Goal: Obtain resource: Download file/media

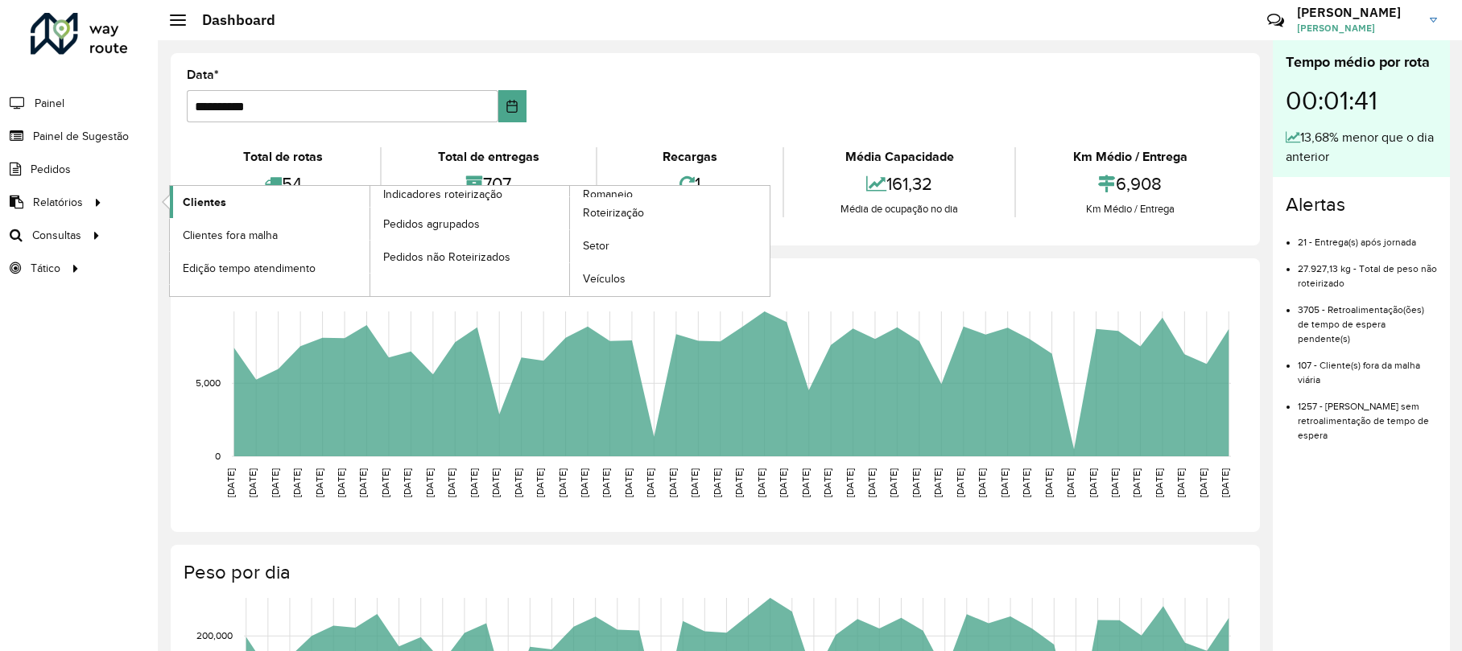
click at [216, 200] on span "Clientes" at bounding box center [204, 202] width 43 height 17
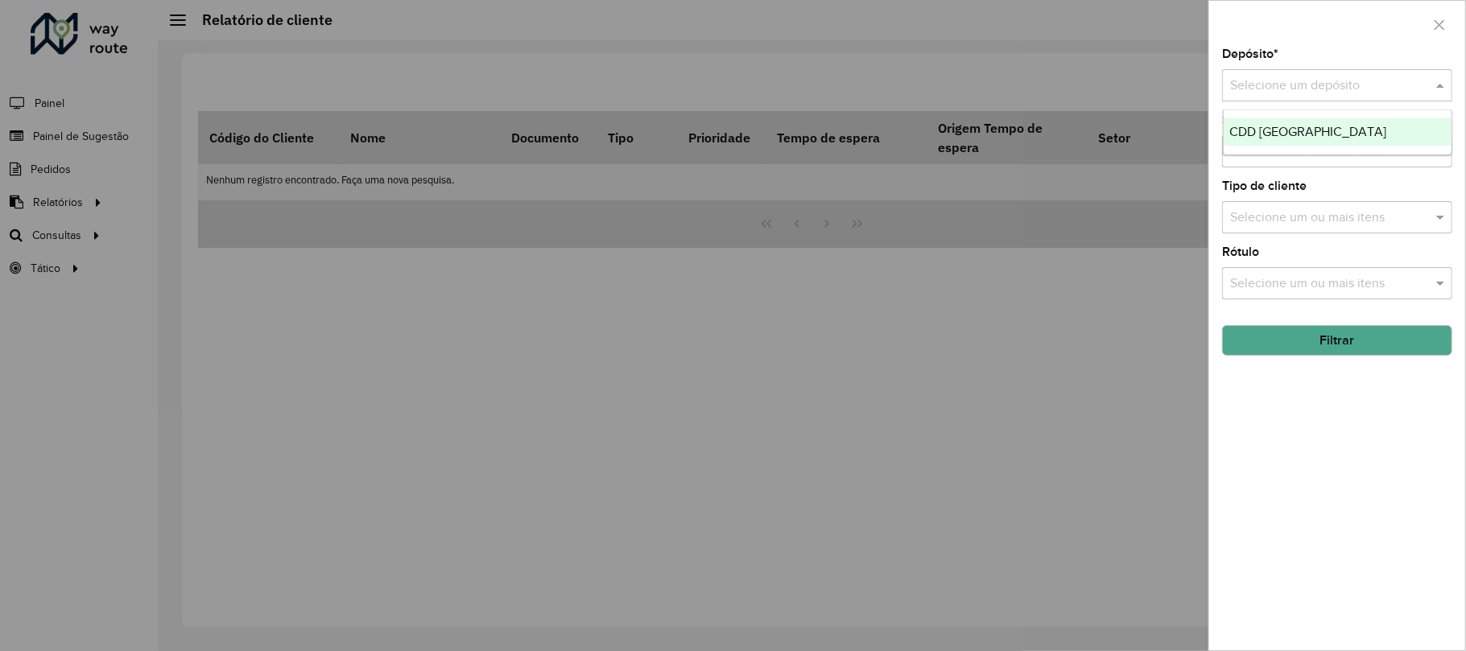
click at [1251, 69] on div "Selecione um depósito" at bounding box center [1337, 85] width 230 height 32
click at [1258, 142] on div "CDD [GEOGRAPHIC_DATA]" at bounding box center [1338, 131] width 228 height 27
click at [1270, 279] on input "text" at bounding box center [1329, 284] width 206 height 19
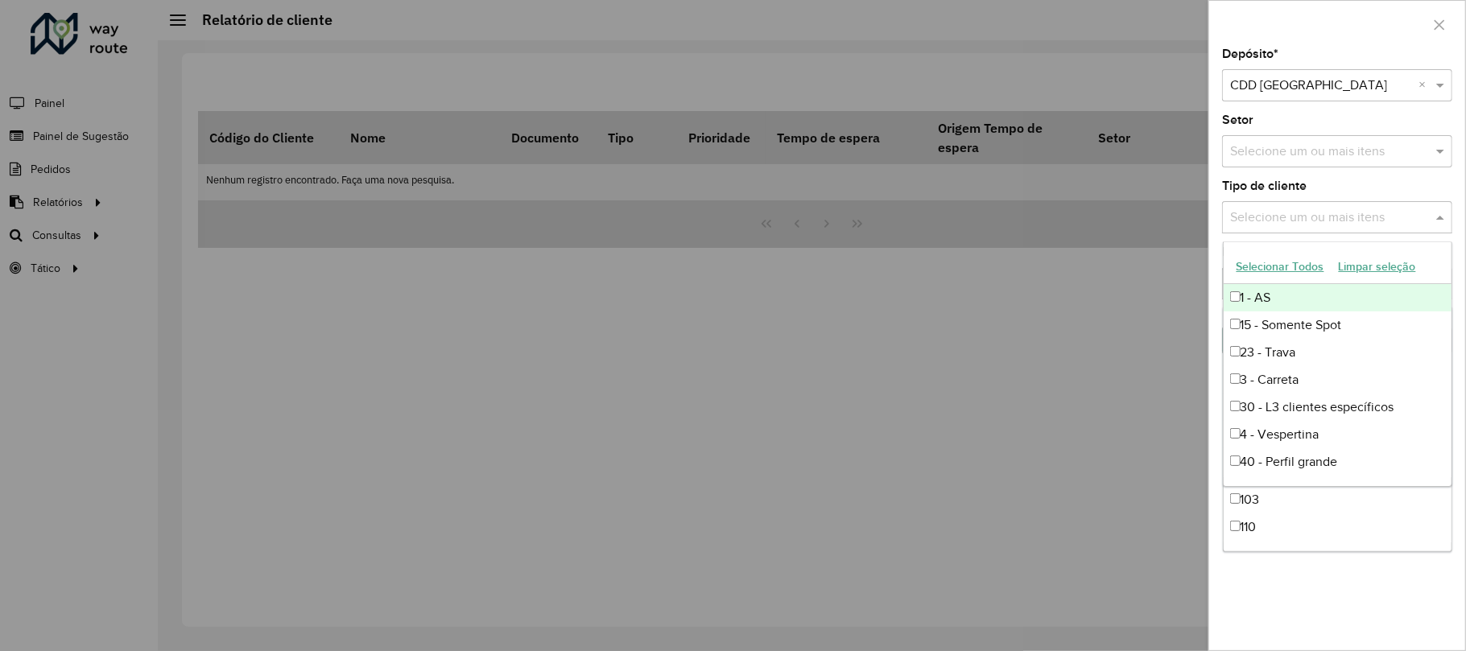
click at [1254, 214] on input "text" at bounding box center [1329, 218] width 206 height 19
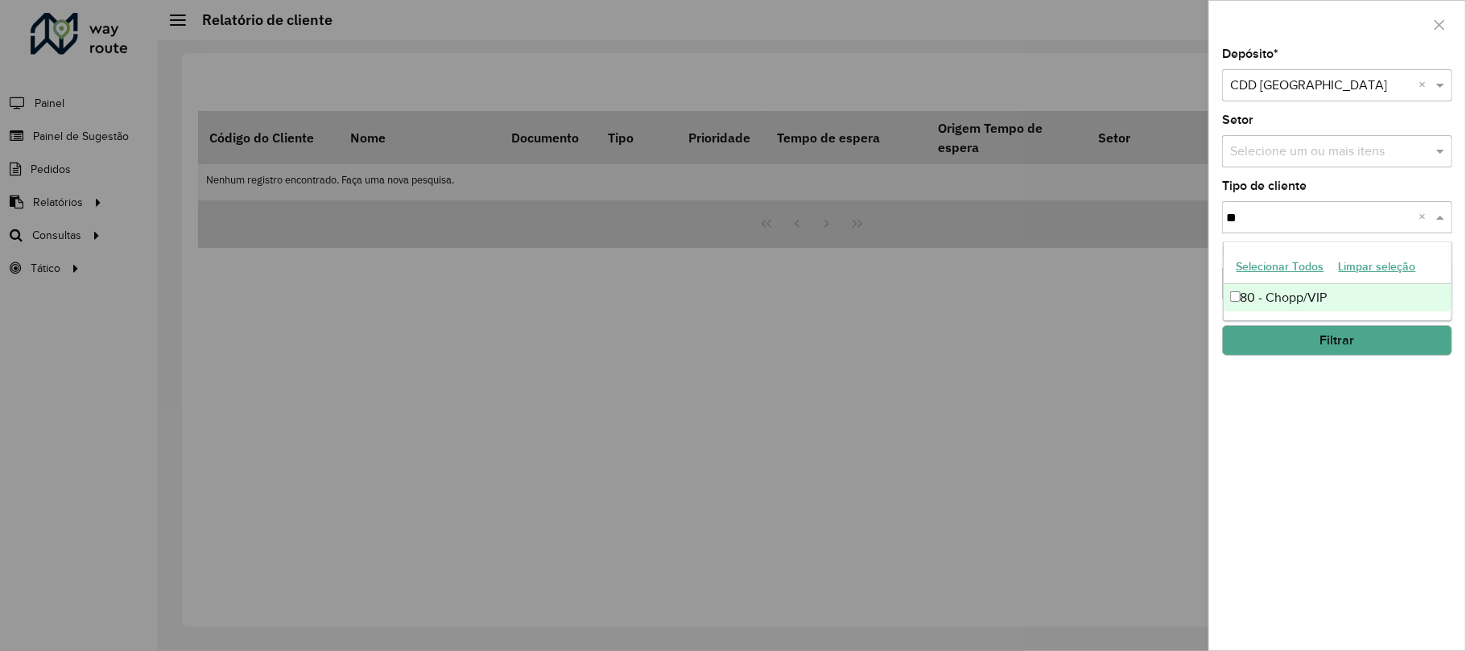
type input "**"
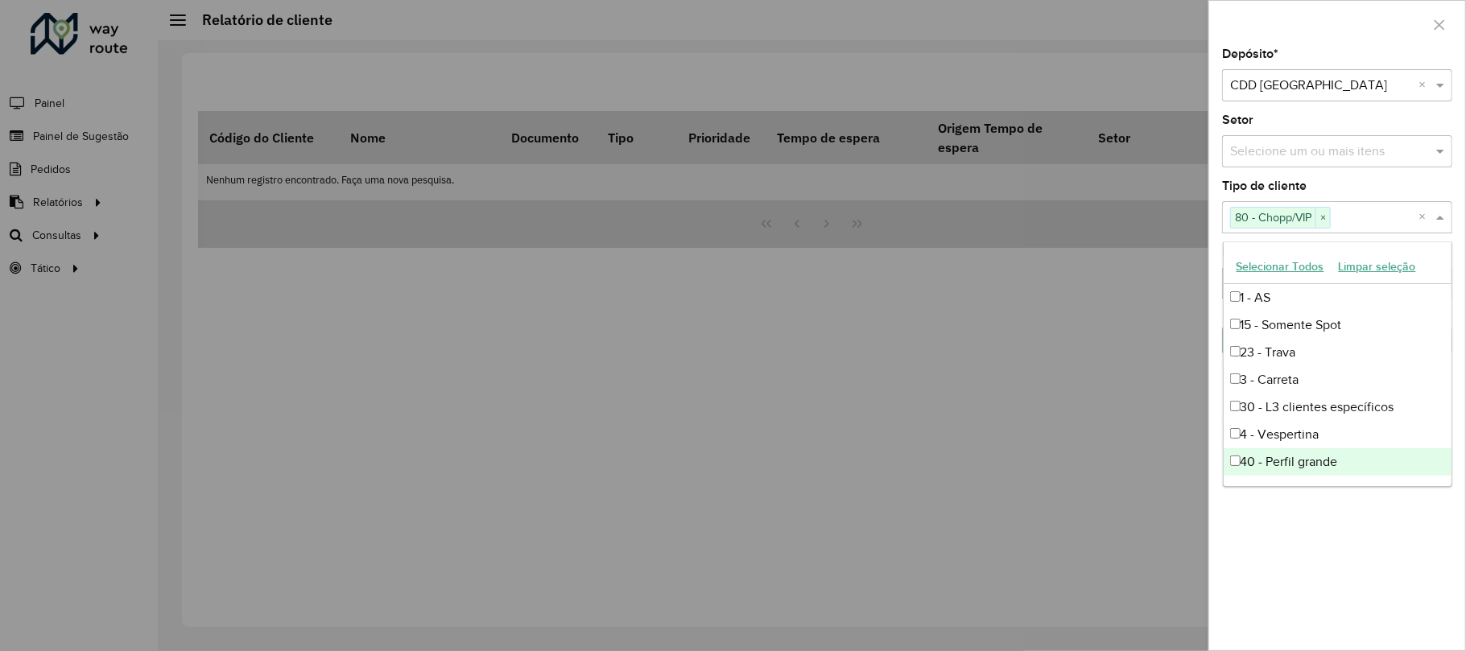
click at [1259, 546] on div "Depósito * Selecione um depósito × CDD [GEOGRAPHIC_DATA] × Setor Selecione um o…" at bounding box center [1337, 349] width 256 height 602
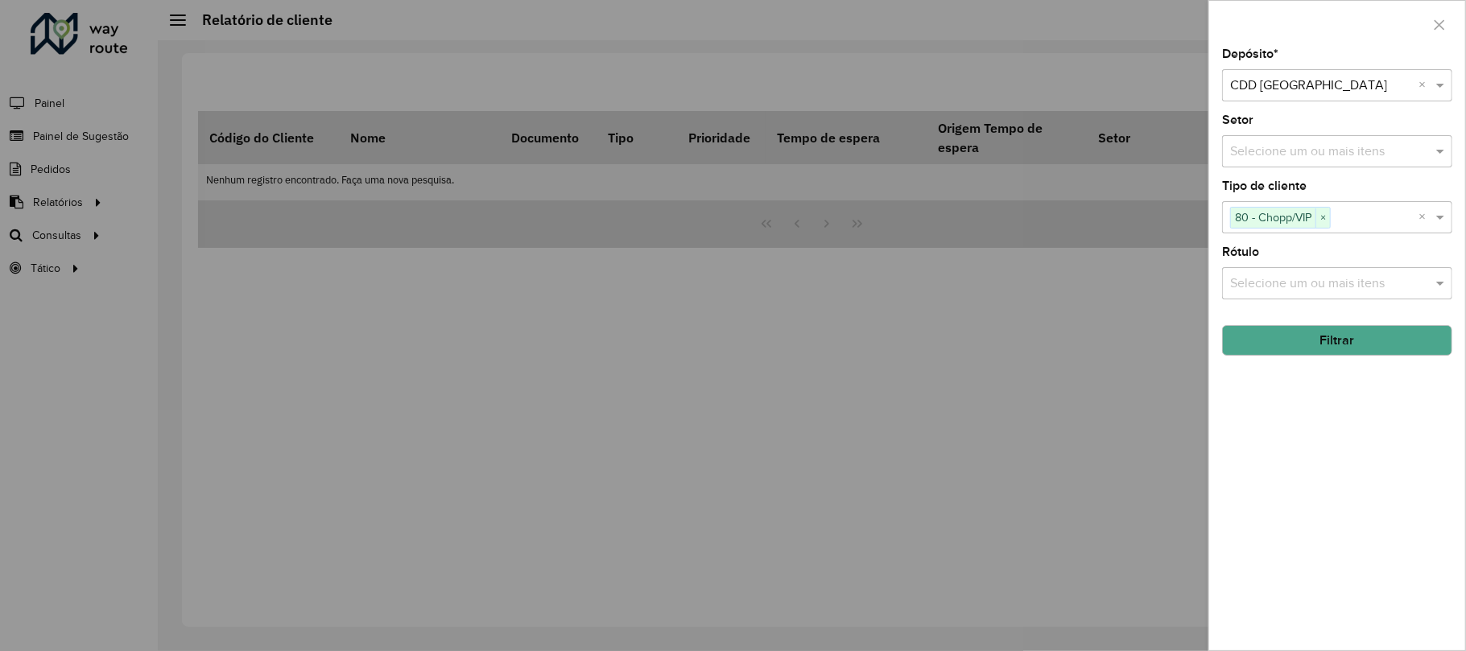
click at [1273, 335] on button "Filtrar" at bounding box center [1337, 340] width 230 height 31
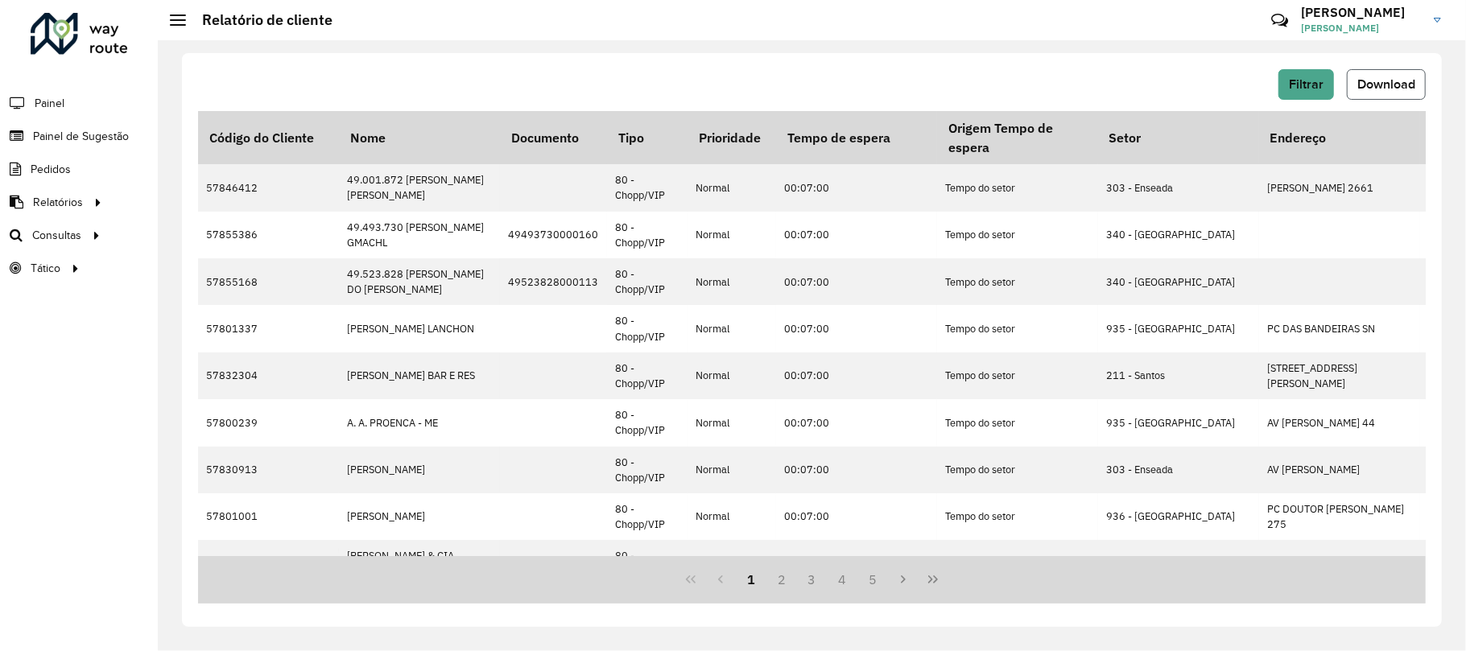
click at [1402, 76] on button "Download" at bounding box center [1386, 84] width 79 height 31
